Goal: Find specific page/section

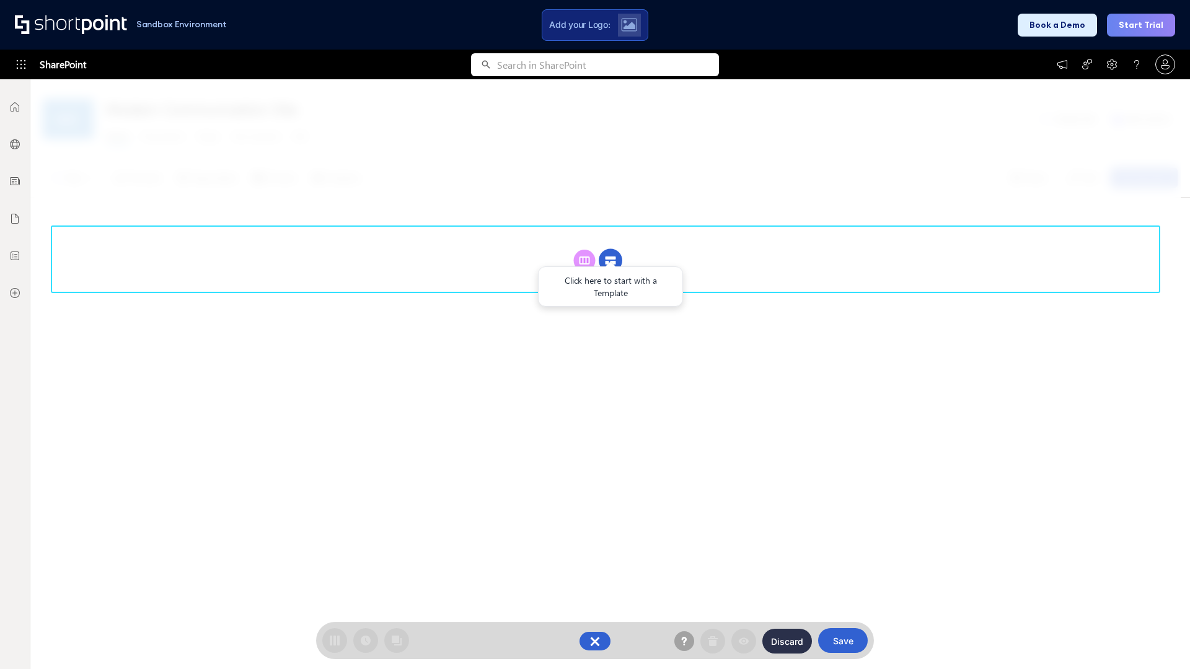
click at [610, 249] on circle at bounding box center [611, 261] width 24 height 24
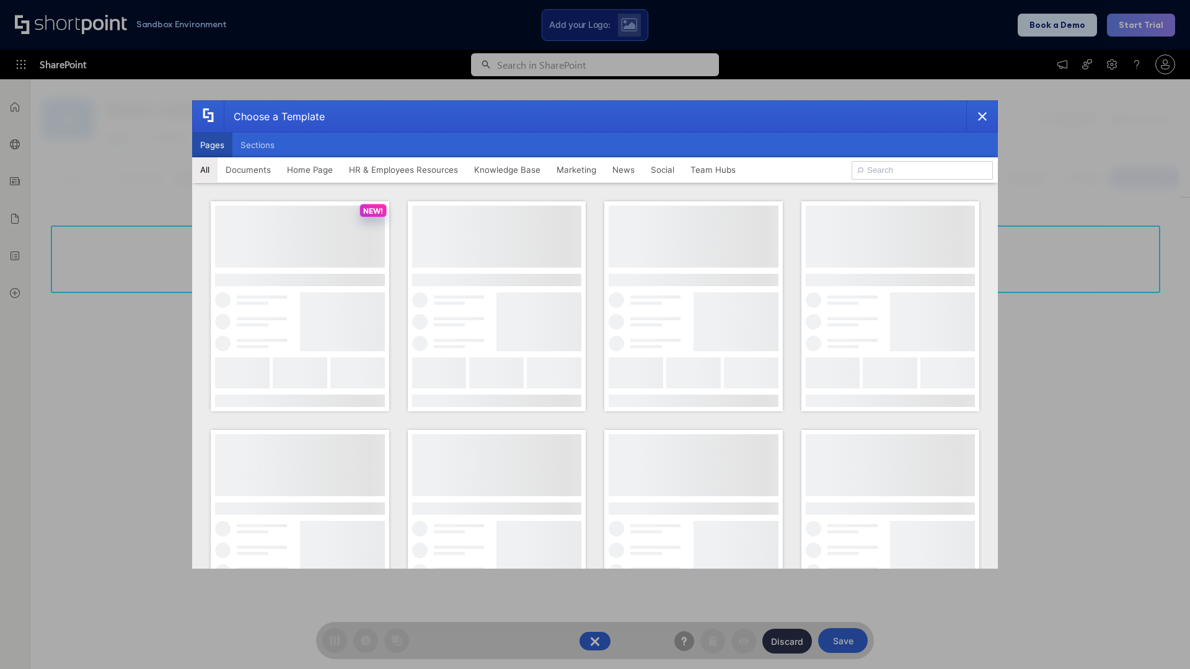
scroll to position [170, 0]
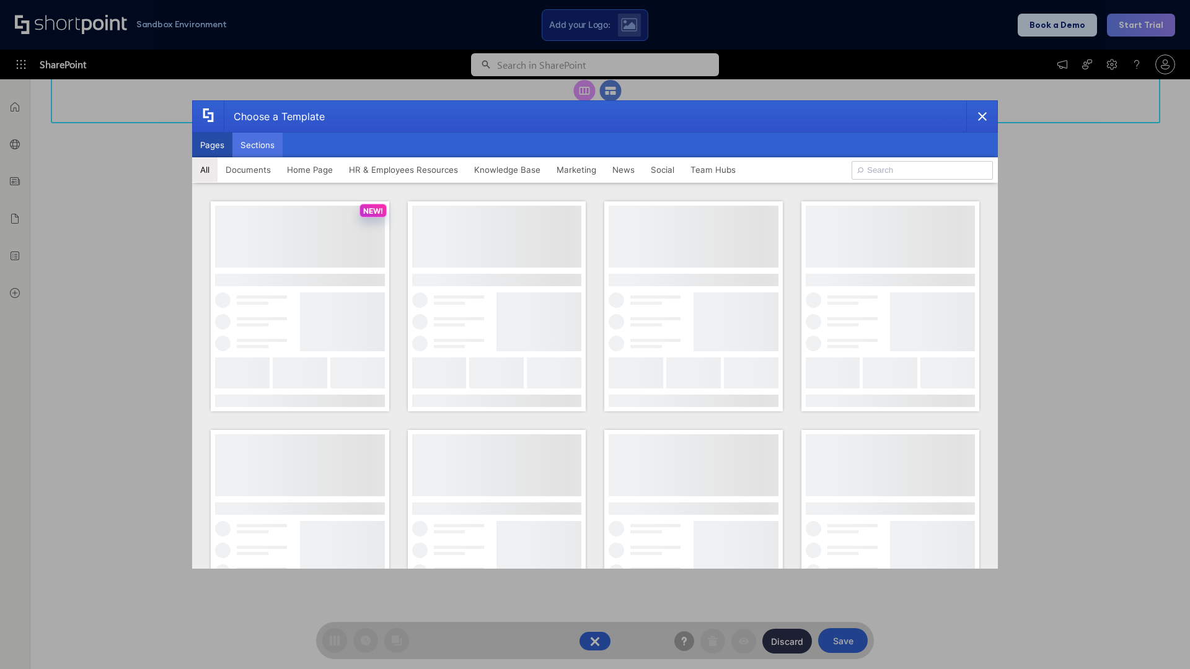
click at [257, 145] on button "Sections" at bounding box center [257, 145] width 50 height 25
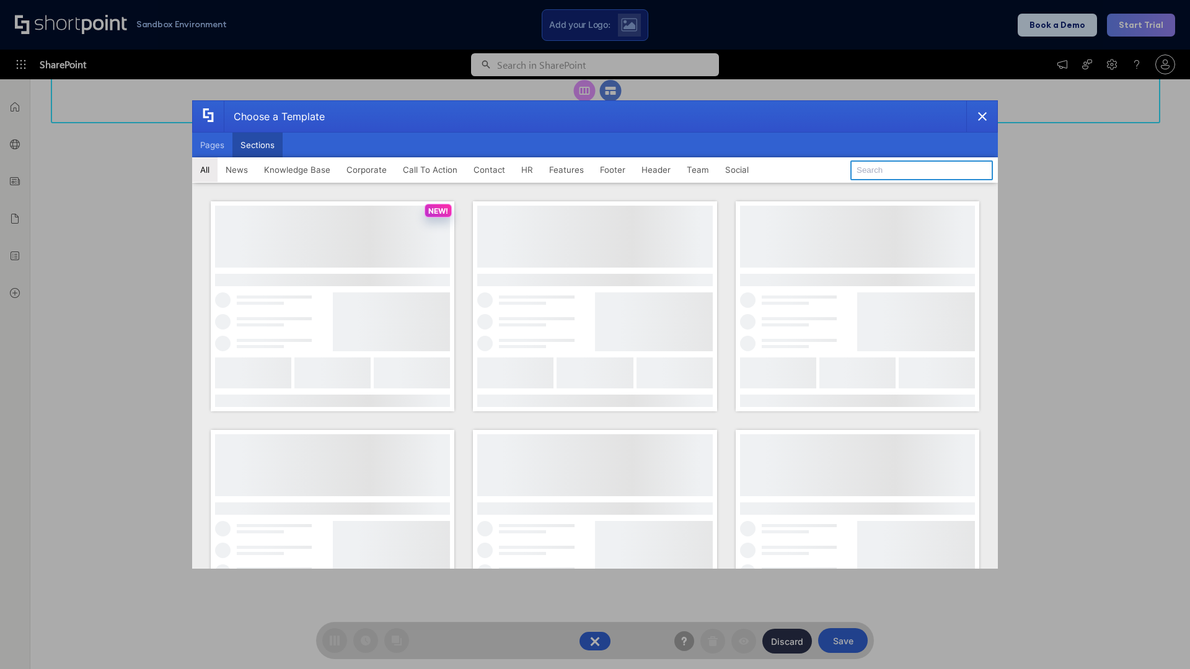
type input "News Kit 1"
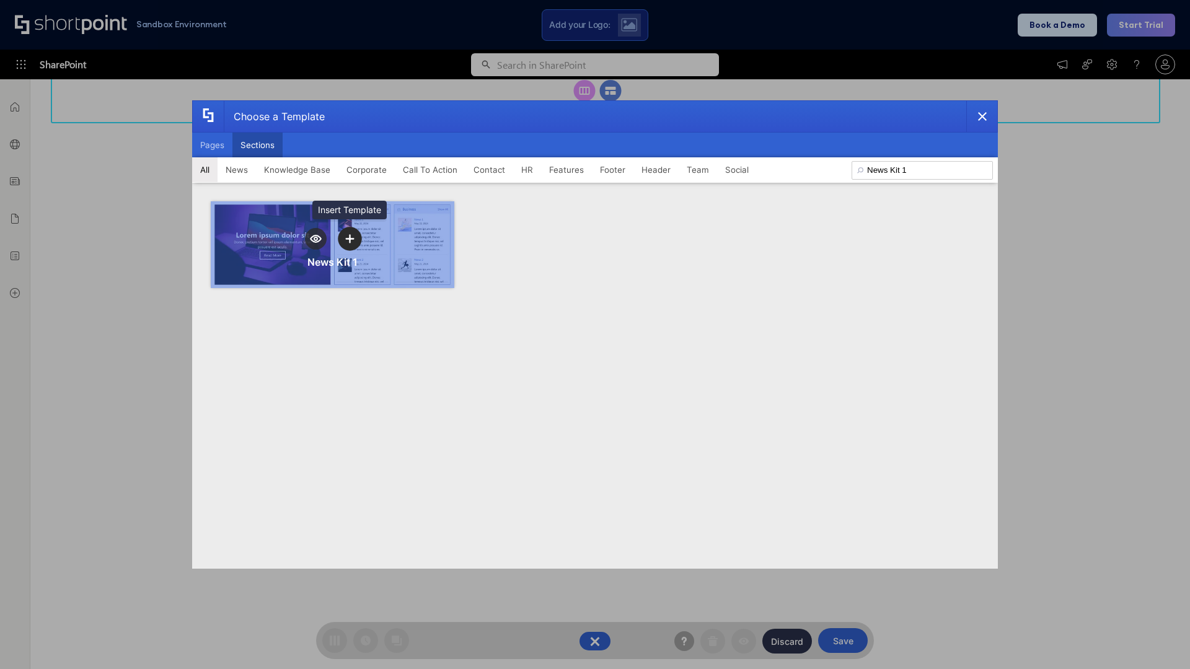
click at [350, 239] on icon "template selector" at bounding box center [349, 238] width 9 height 9
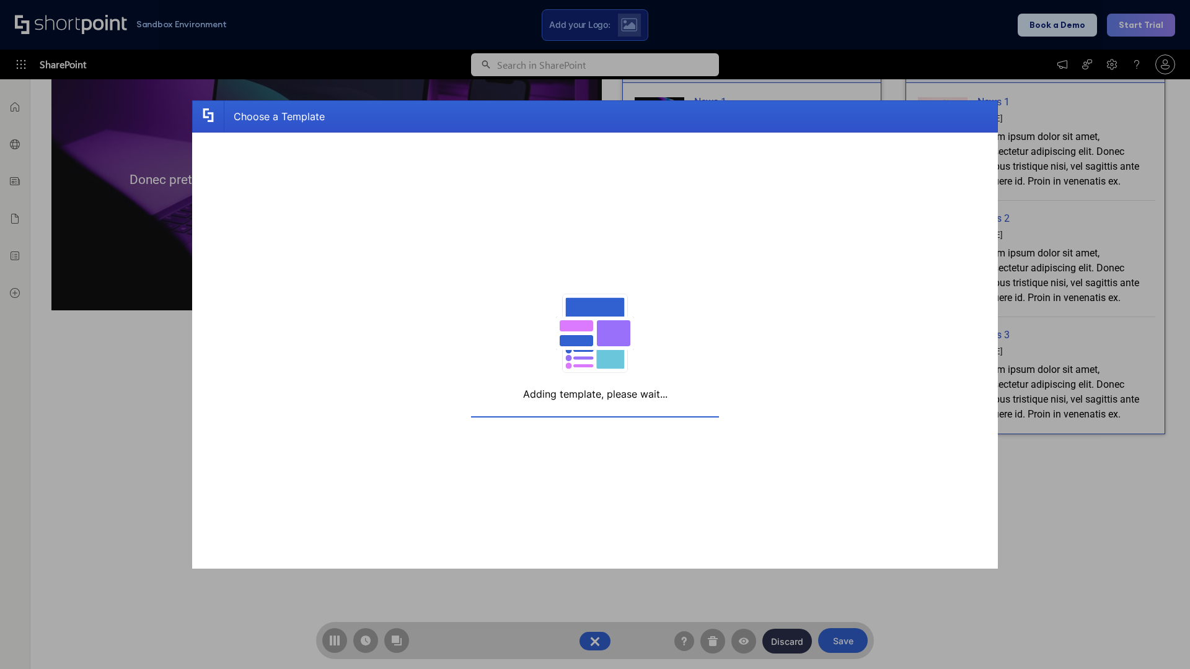
scroll to position [198, 0]
